Goal: Task Accomplishment & Management: Manage account settings

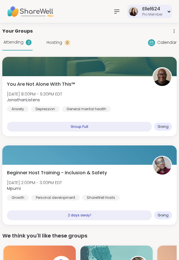
click at [167, 13] on div "Elle1624 Pro Member" at bounding box center [149, 12] width 45 height 14
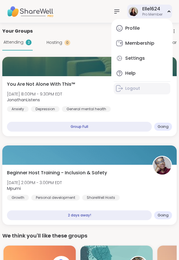
click at [143, 87] on link "Logout" at bounding box center [141, 89] width 57 height 12
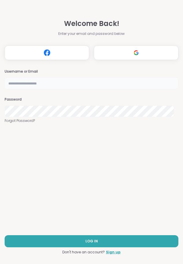
type input "**********"
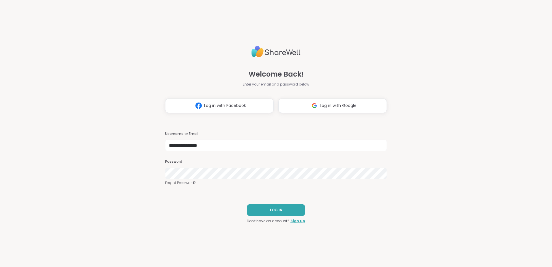
click at [178, 53] on img at bounding box center [275, 51] width 49 height 16
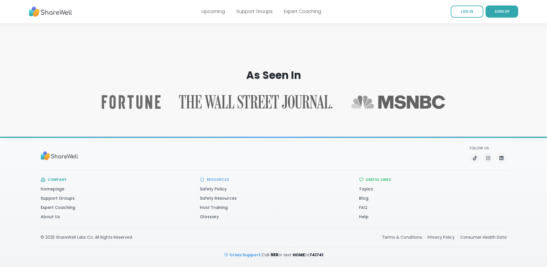
scroll to position [894, 0]
click at [50, 216] on link "About Us" at bounding box center [50, 217] width 19 height 6
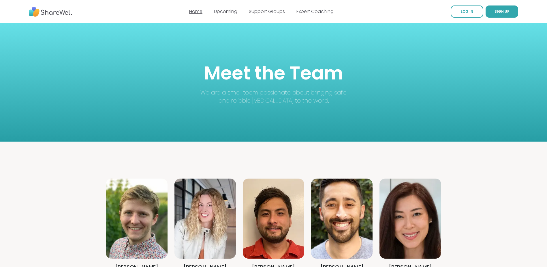
click at [200, 13] on link "Home" at bounding box center [195, 11] width 13 height 7
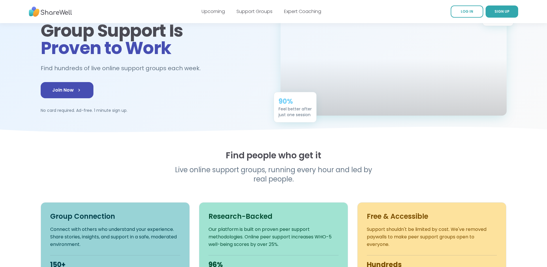
scroll to position [173, 0]
